Goal: Navigation & Orientation: Go to known website

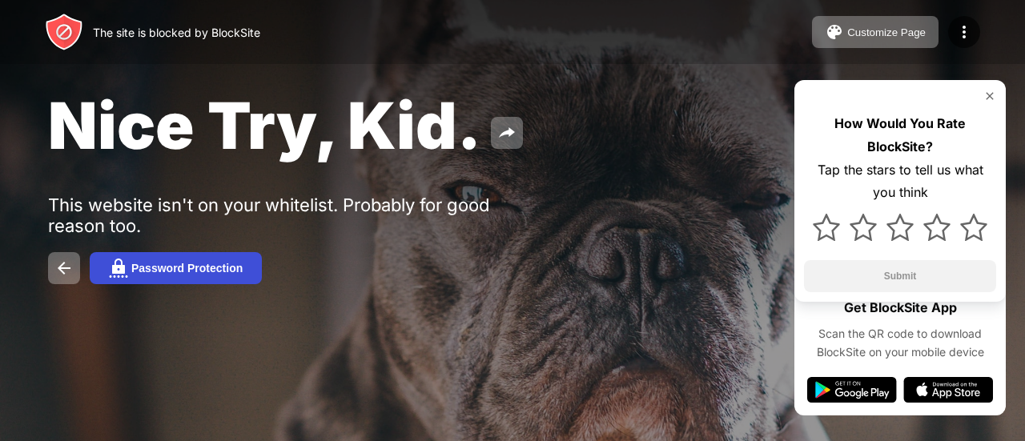
click at [122, 267] on img at bounding box center [118, 268] width 19 height 19
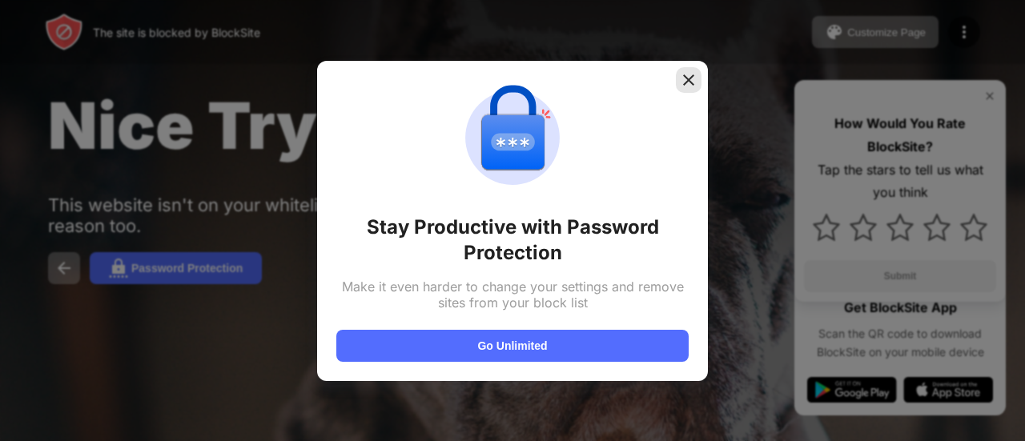
click at [693, 76] on img at bounding box center [688, 80] width 16 height 16
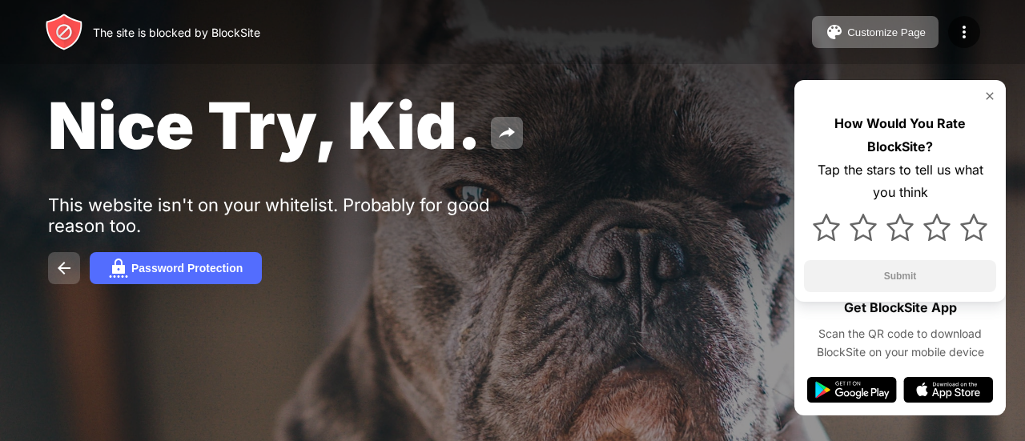
click at [69, 263] on img at bounding box center [63, 268] width 19 height 19
click at [60, 255] on button at bounding box center [64, 268] width 32 height 32
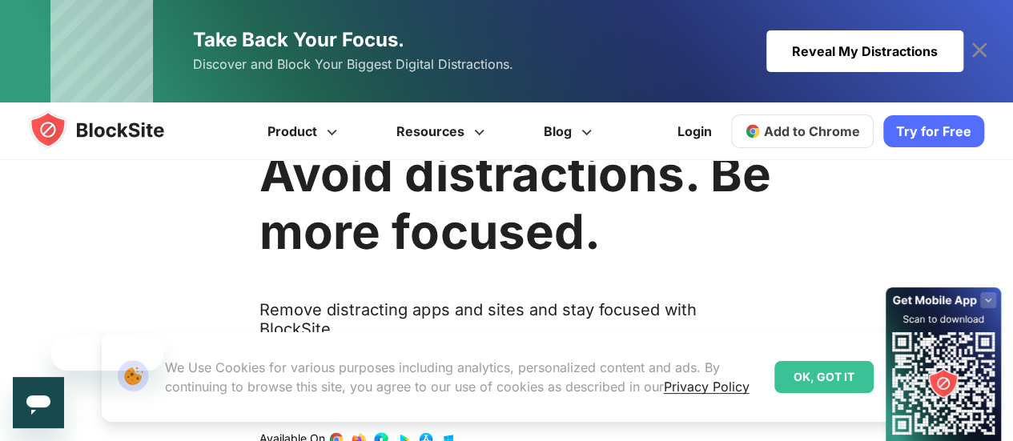
scroll to position [160, 0]
